Goal: Task Accomplishment & Management: Manage account settings

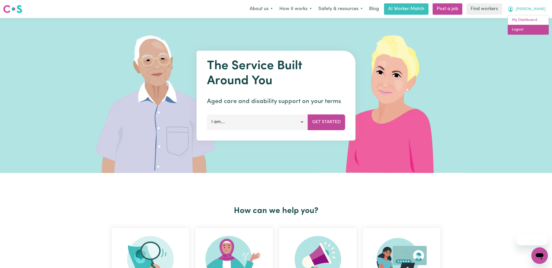
click at [526, 27] on link "Logout" at bounding box center [528, 30] width 41 height 10
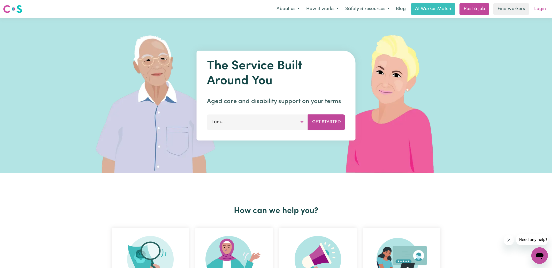
click at [537, 6] on link "Login" at bounding box center [540, 8] width 18 height 11
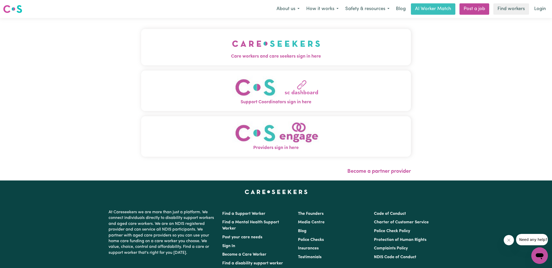
click at [174, 53] on button "Care workers and care seekers sign in here" at bounding box center [276, 47] width 270 height 36
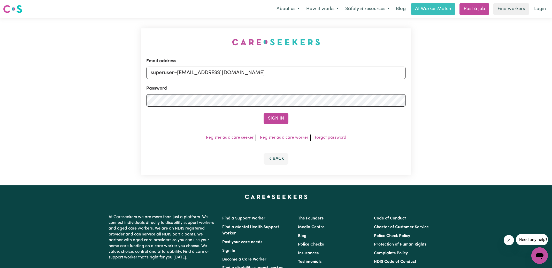
click at [164, 34] on div "Email address superuser~[EMAIL_ADDRESS][DOMAIN_NAME] Password Sign In Register …" at bounding box center [276, 102] width 276 height 168
drag, startPoint x: 176, startPoint y: 73, endPoint x: 290, endPoint y: 74, distance: 113.8
click at [290, 74] on input "superuser~[EMAIL_ADDRESS][DOMAIN_NAME]" at bounding box center [276, 73] width 260 height 12
type input "[EMAIL_ADDRESS][DOMAIN_NAME]"
click at [264, 113] on button "Sign In" at bounding box center [276, 118] width 25 height 11
